Goal: Information Seeking & Learning: Find specific page/section

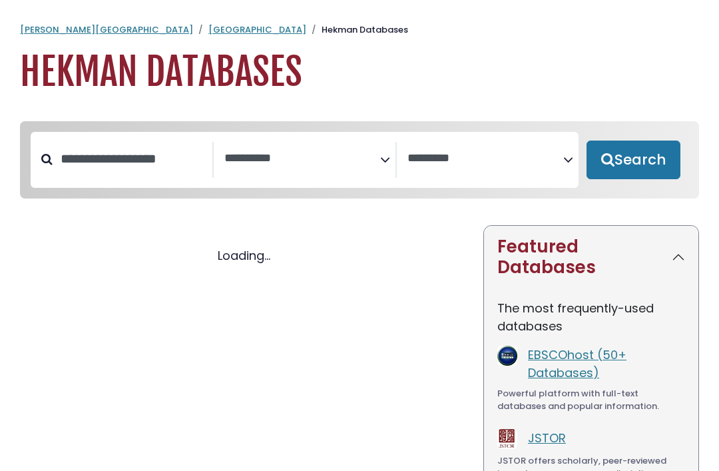
select select "Database Subject Filter"
select select "Database Vendors Filter"
select select "Database Subject Filter"
select select "Database Vendors Filter"
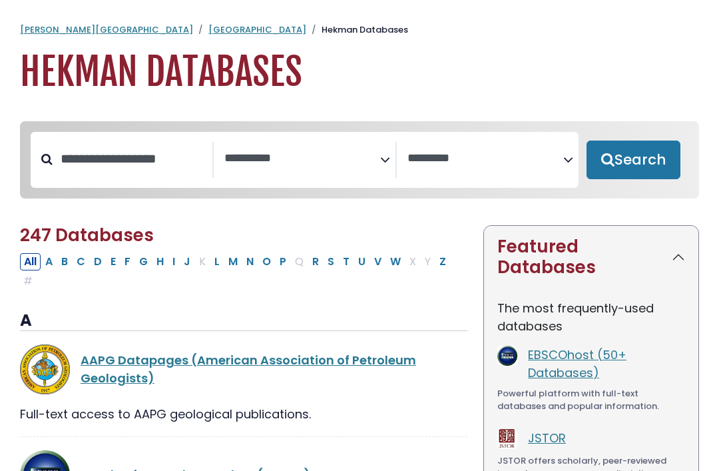
click at [618, 159] on button "Search" at bounding box center [634, 160] width 94 height 39
select select "Database Subject Filter"
select select "Database Vendors Filter"
click at [250, 164] on textarea "Search" at bounding box center [302, 159] width 156 height 14
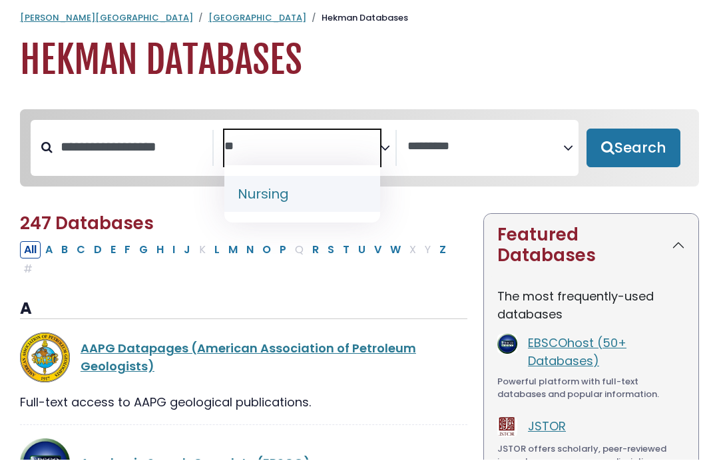
type textarea "**"
select select "*****"
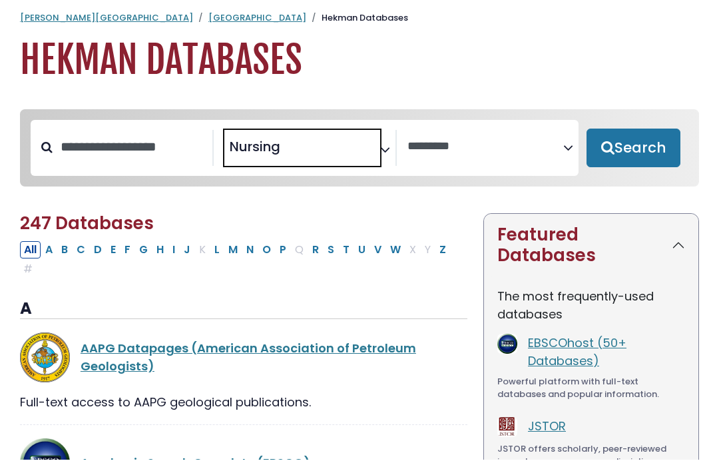
click at [646, 147] on button "Search" at bounding box center [634, 160] width 94 height 39
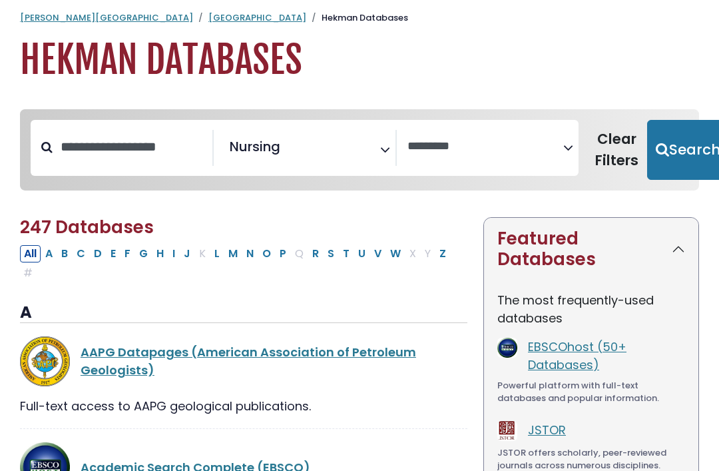
select select "Database Vendors Filter"
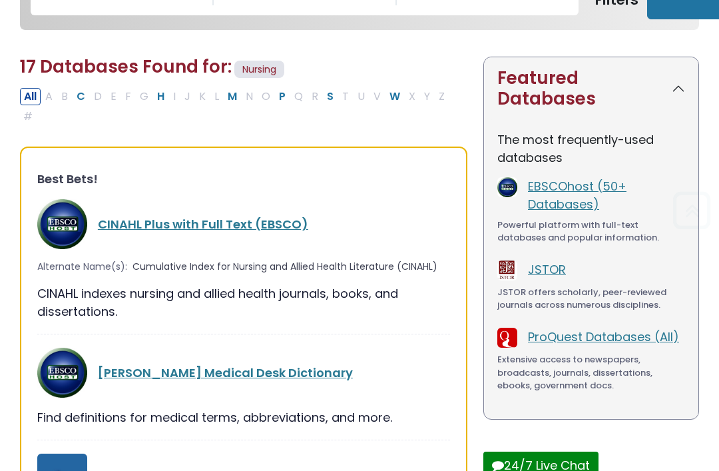
scroll to position [173, 0]
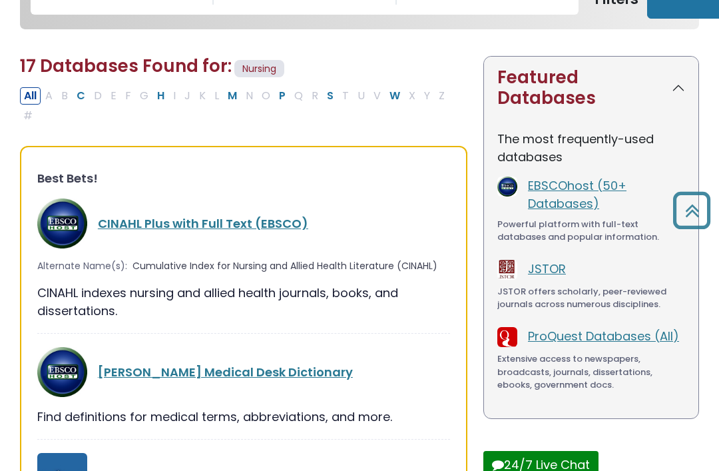
click at [128, 215] on link "CINAHL Plus with Full Text (EBSCO)" at bounding box center [203, 223] width 211 height 17
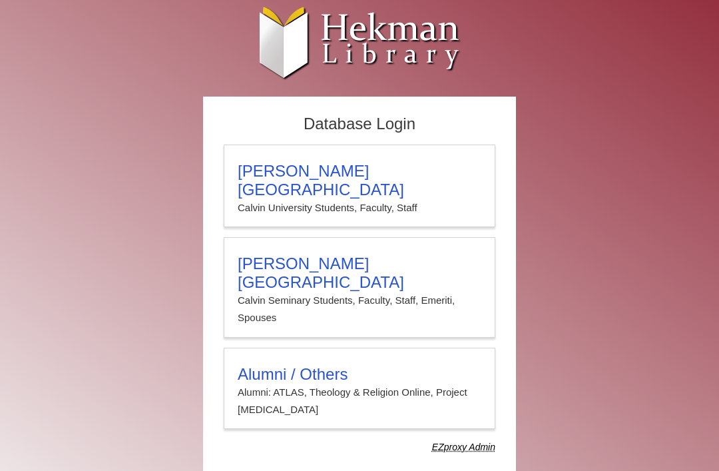
click at [252, 169] on h3 "[PERSON_NAME][GEOGRAPHIC_DATA]" at bounding box center [360, 180] width 244 height 37
